Goal: Find specific page/section: Find specific page/section

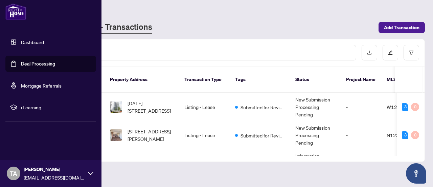
click at [18, 15] on img at bounding box center [15, 11] width 21 height 16
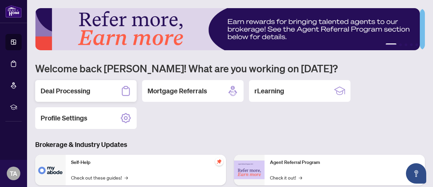
click at [103, 91] on div "Deal Processing" at bounding box center [86, 91] width 102 height 22
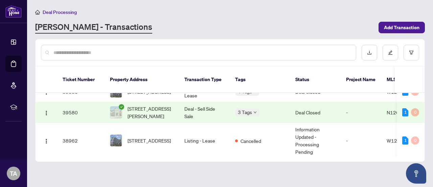
scroll to position [467, 0]
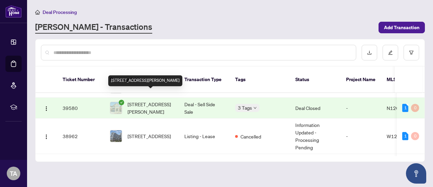
click at [151, 100] on span "83 Hilts Dr, Richmond Hill, Ontario L4S 0H8, Canada" at bounding box center [151, 107] width 46 height 15
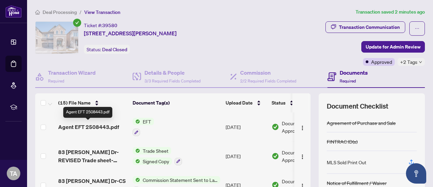
click at [112, 123] on span "Agent EFT 2508443.pdf" at bounding box center [88, 127] width 61 height 8
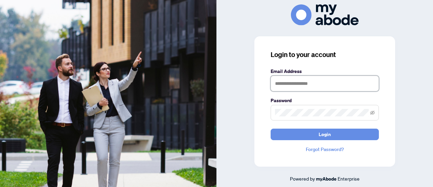
click at [307, 88] on input "text" at bounding box center [325, 83] width 108 height 16
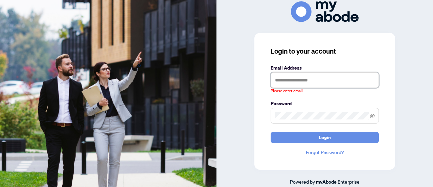
type input "**********"
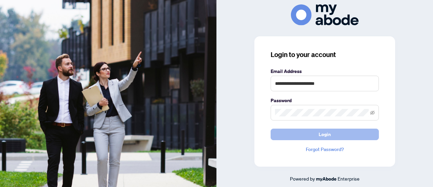
click at [310, 130] on button "Login" at bounding box center [325, 134] width 108 height 12
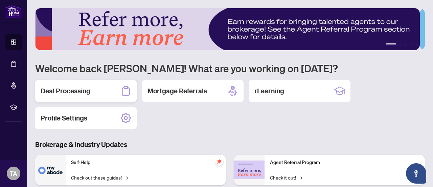
click at [79, 90] on h2 "Deal Processing" at bounding box center [66, 90] width 50 height 9
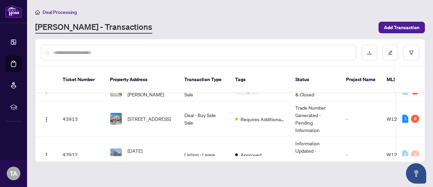
scroll to position [260, 0]
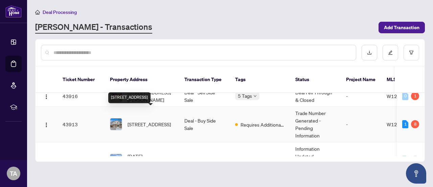
click at [171, 120] on span "[STREET_ADDRESS]" at bounding box center [149, 123] width 43 height 7
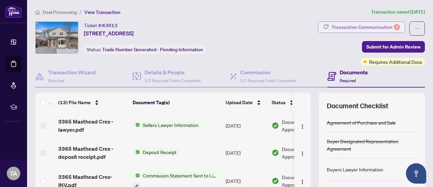
click at [375, 31] on div "Transaction Communication 8" at bounding box center [366, 27] width 68 height 11
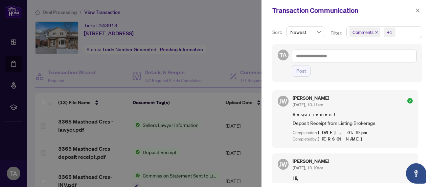
click at [100, 146] on div at bounding box center [216, 93] width 433 height 187
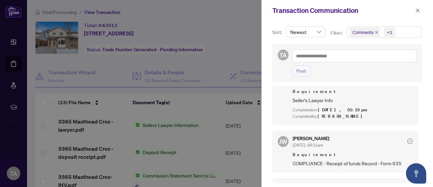
scroll to position [495, 0]
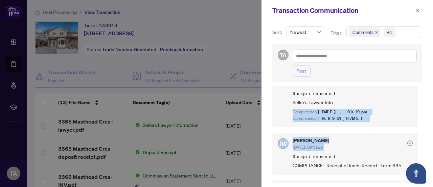
drag, startPoint x: 420, startPoint y: 146, endPoint x: 423, endPoint y: 109, distance: 37.3
click at [423, 109] on div "Sort: Newest Filter: Comments +1 TA Post [PERSON_NAME] [DATE], 10:11am Requirem…" at bounding box center [348, 104] width 172 height 166
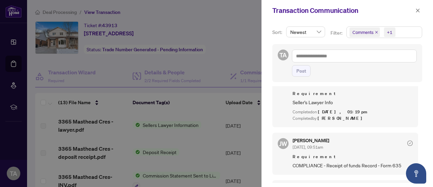
click at [181, 103] on div at bounding box center [216, 93] width 433 height 187
click at [418, 11] on icon "close" at bounding box center [418, 10] width 5 height 5
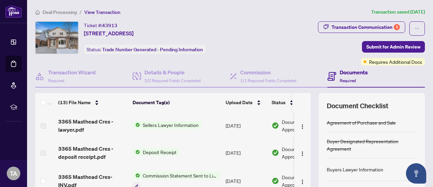
click at [144, 151] on span "Deposit Receipt" at bounding box center [159, 151] width 39 height 7
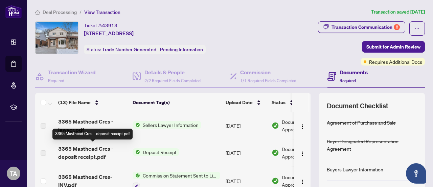
click at [105, 153] on span "3365 Masthead Cres - deposit receipt.pdf" at bounding box center [92, 152] width 69 height 16
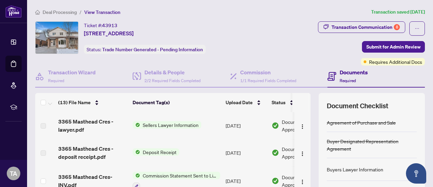
click at [216, 151] on td "Deposit Receipt" at bounding box center [176, 152] width 93 height 27
click at [262, 154] on td "[DATE]" at bounding box center [246, 152] width 46 height 27
click at [163, 148] on span "Deposit Receipt" at bounding box center [159, 151] width 39 height 7
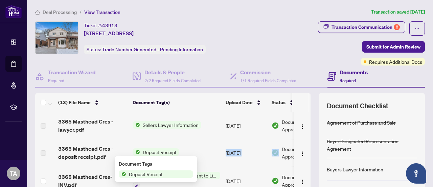
click at [163, 148] on span "Deposit Receipt" at bounding box center [159, 151] width 39 height 7
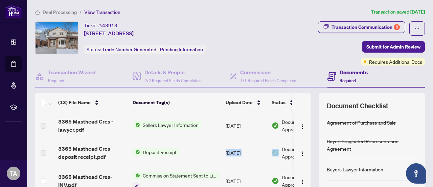
click at [161, 150] on span "Deposit Receipt" at bounding box center [159, 151] width 39 height 7
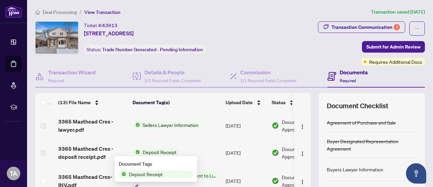
click at [154, 175] on span "Deposit Receipt" at bounding box center [145, 173] width 39 height 7
click at [148, 173] on span "Deposit Receipt" at bounding box center [145, 173] width 39 height 7
click at [135, 164] on div "Document Tags" at bounding box center [156, 163] width 74 height 7
click at [147, 148] on span "Deposit Receipt" at bounding box center [159, 151] width 39 height 7
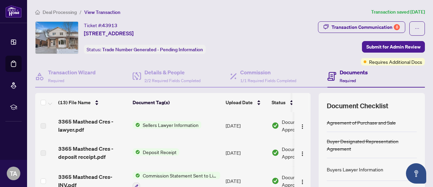
click at [108, 149] on span "3365 Masthead Cres - deposit receipt.pdf" at bounding box center [92, 152] width 69 height 16
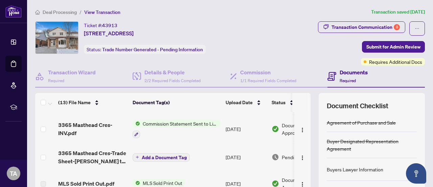
scroll to position [0, 0]
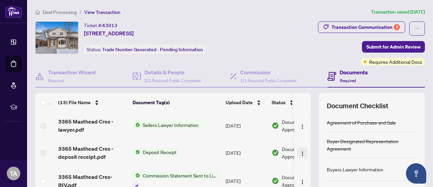
click at [299, 152] on button "button" at bounding box center [302, 152] width 11 height 11
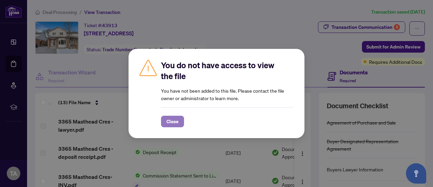
click at [171, 119] on span "Close" at bounding box center [173, 121] width 12 height 11
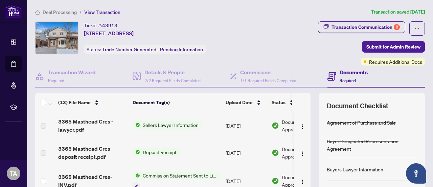
click at [164, 151] on span "Deposit Receipt" at bounding box center [159, 151] width 39 height 7
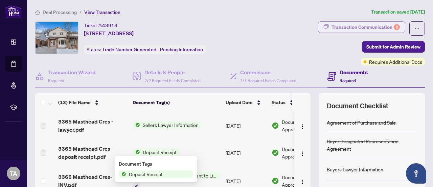
click at [380, 28] on div "Transaction Communication 8" at bounding box center [366, 27] width 68 height 11
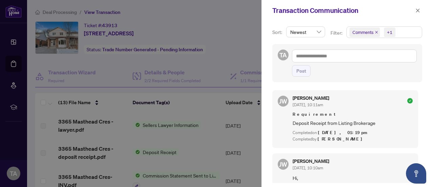
click at [15, 13] on div at bounding box center [216, 93] width 433 height 187
click at [416, 10] on icon "close" at bounding box center [418, 10] width 5 height 5
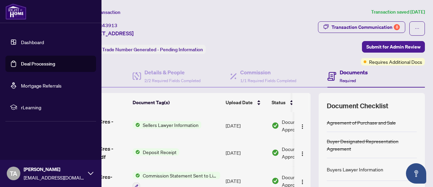
click at [16, 13] on img at bounding box center [15, 11] width 21 height 16
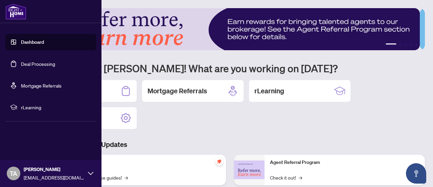
click at [32, 41] on link "Dashboard" at bounding box center [32, 42] width 23 height 6
click at [39, 45] on link "Dashboard" at bounding box center [32, 42] width 23 height 6
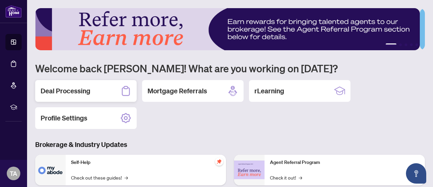
click at [95, 90] on div "Deal Processing" at bounding box center [86, 91] width 102 height 22
